Goal: Task Accomplishment & Management: Manage account settings

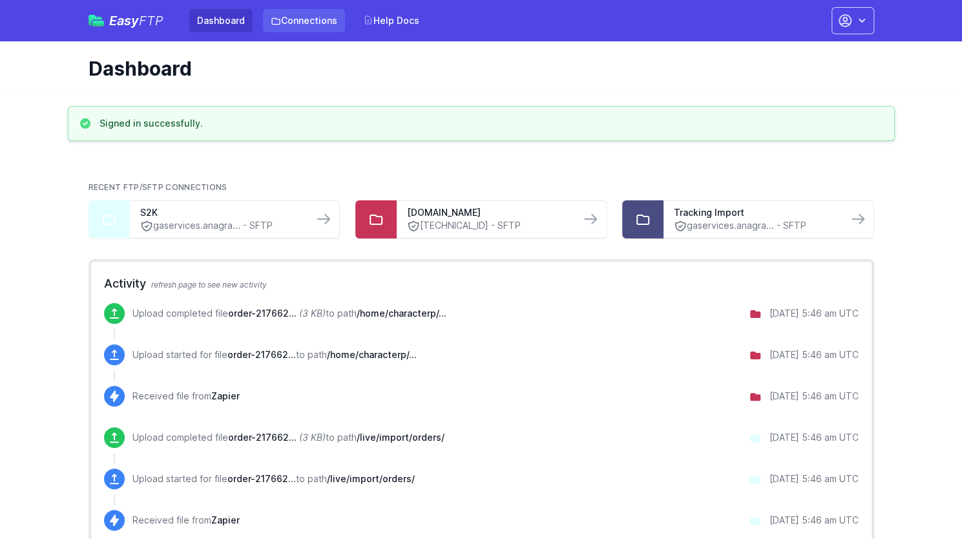
click at [295, 23] on link "Connections" at bounding box center [304, 20] width 82 height 23
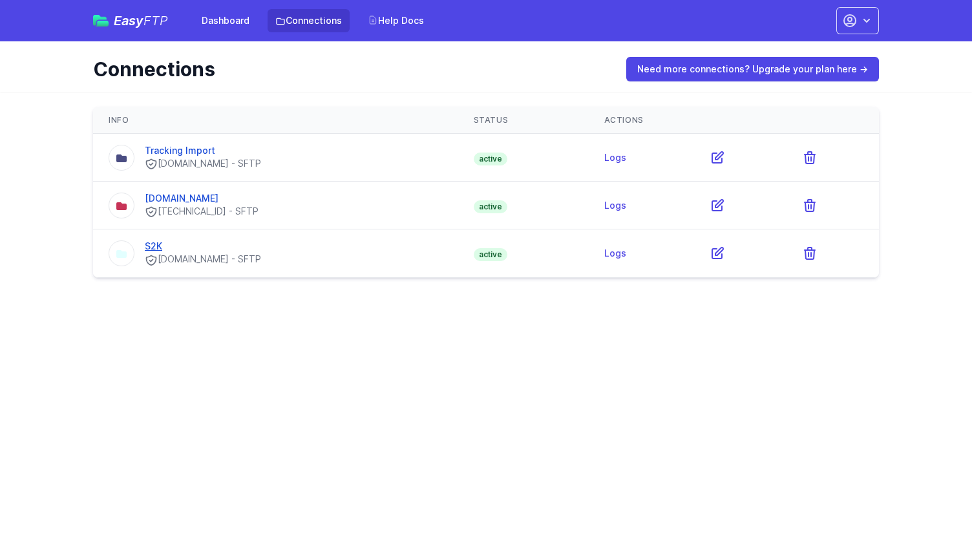
click at [162, 249] on link "S2K" at bounding box center [153, 245] width 17 height 11
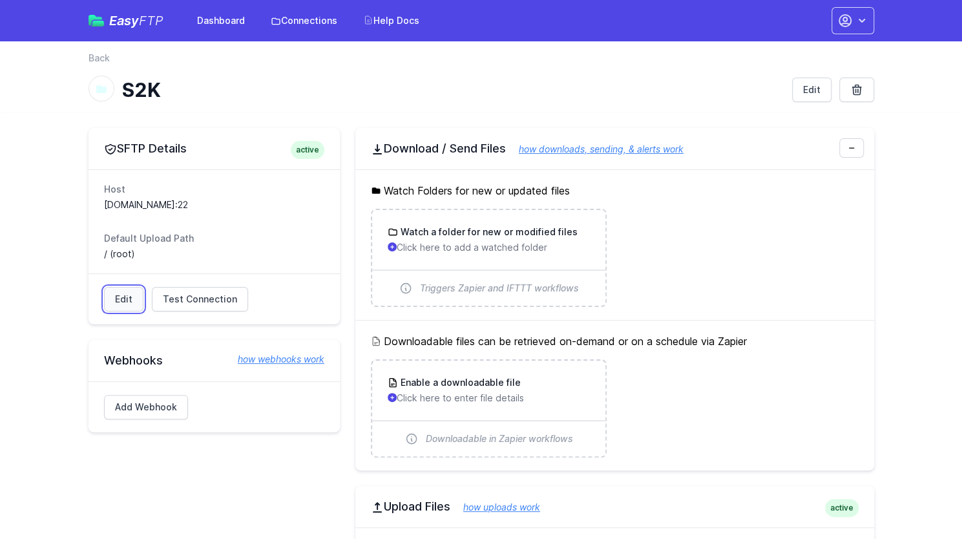
click at [125, 295] on link "Edit" at bounding box center [123, 299] width 39 height 25
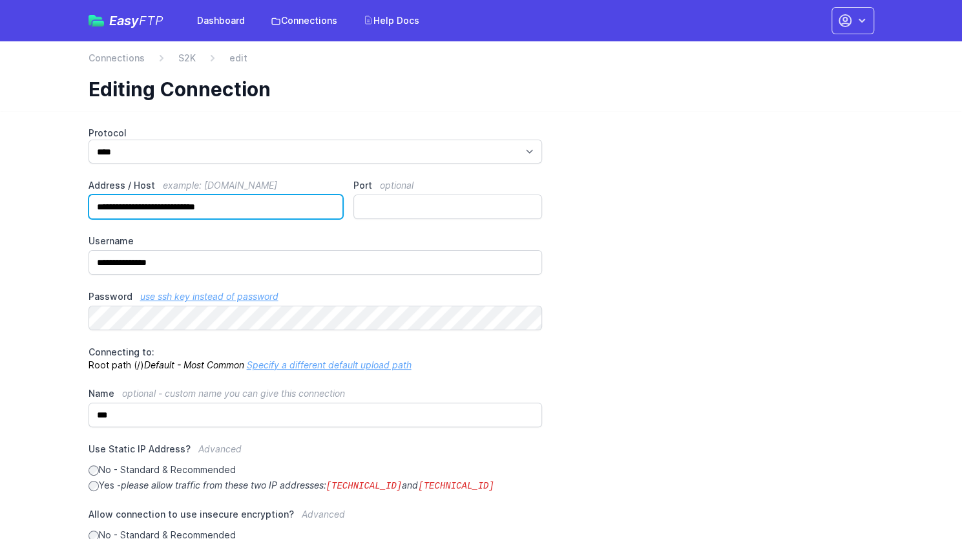
drag, startPoint x: 255, startPoint y: 209, endPoint x: 81, endPoint y: 215, distance: 173.3
click at [81, 214] on div "**********" at bounding box center [481, 442] width 827 height 662
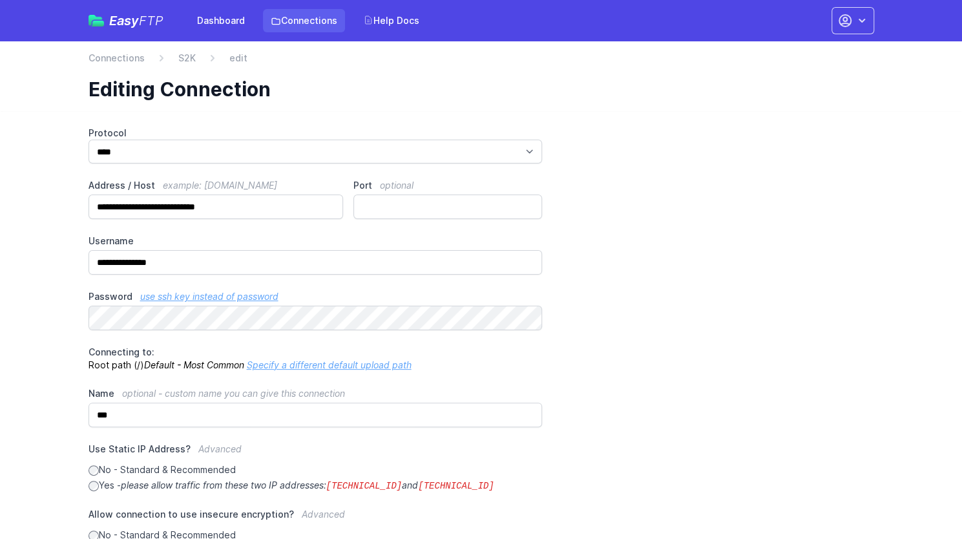
click at [279, 15] on link "Connections" at bounding box center [304, 20] width 82 height 23
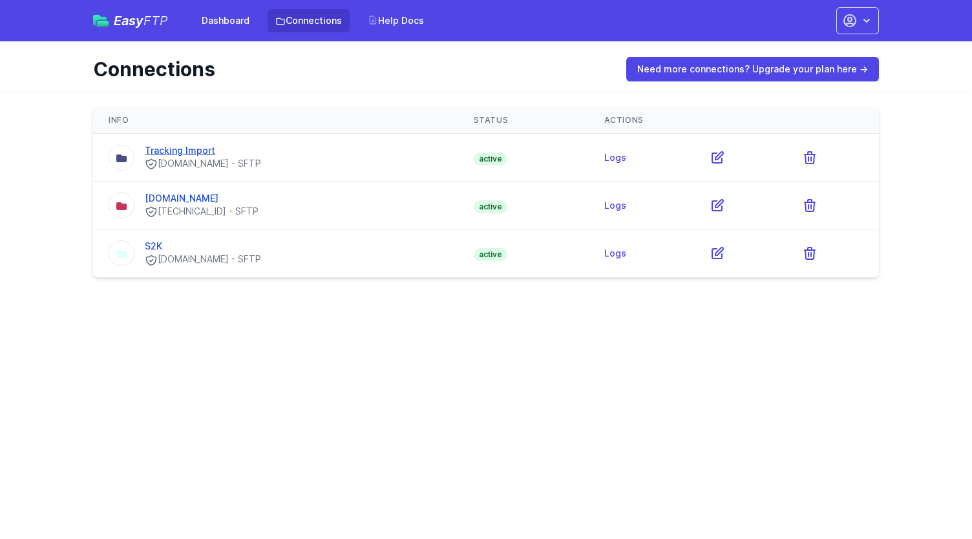
click at [198, 151] on link "Tracking Import" at bounding box center [180, 150] width 70 height 11
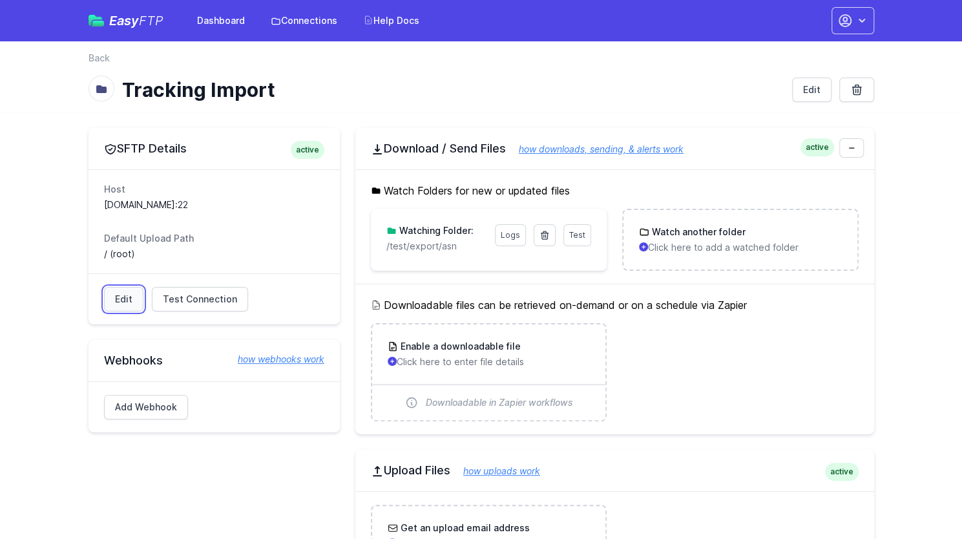
click at [119, 304] on link "Edit" at bounding box center [123, 299] width 39 height 25
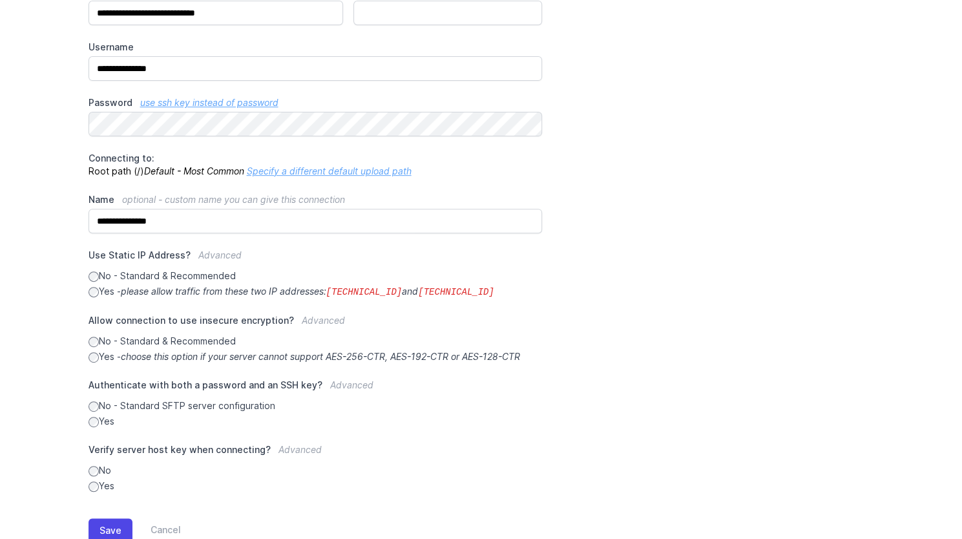
scroll to position [231, 0]
